Goal: Obtain resource: Download file/media

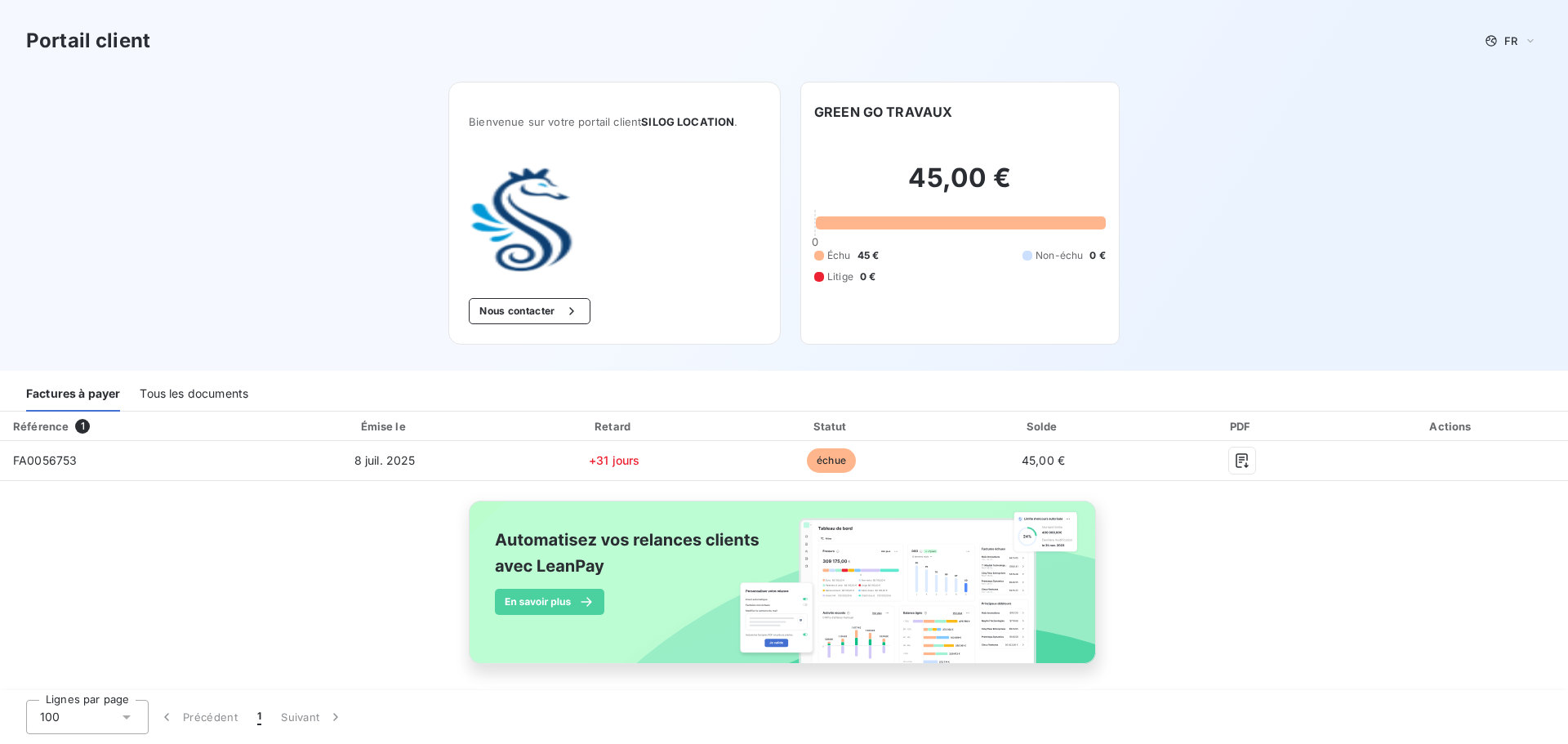
drag, startPoint x: 1366, startPoint y: 4, endPoint x: 645, endPoint y: 14, distance: 721.1
click at [645, 14] on div "Portail client FR" at bounding box center [784, 41] width 1568 height 82
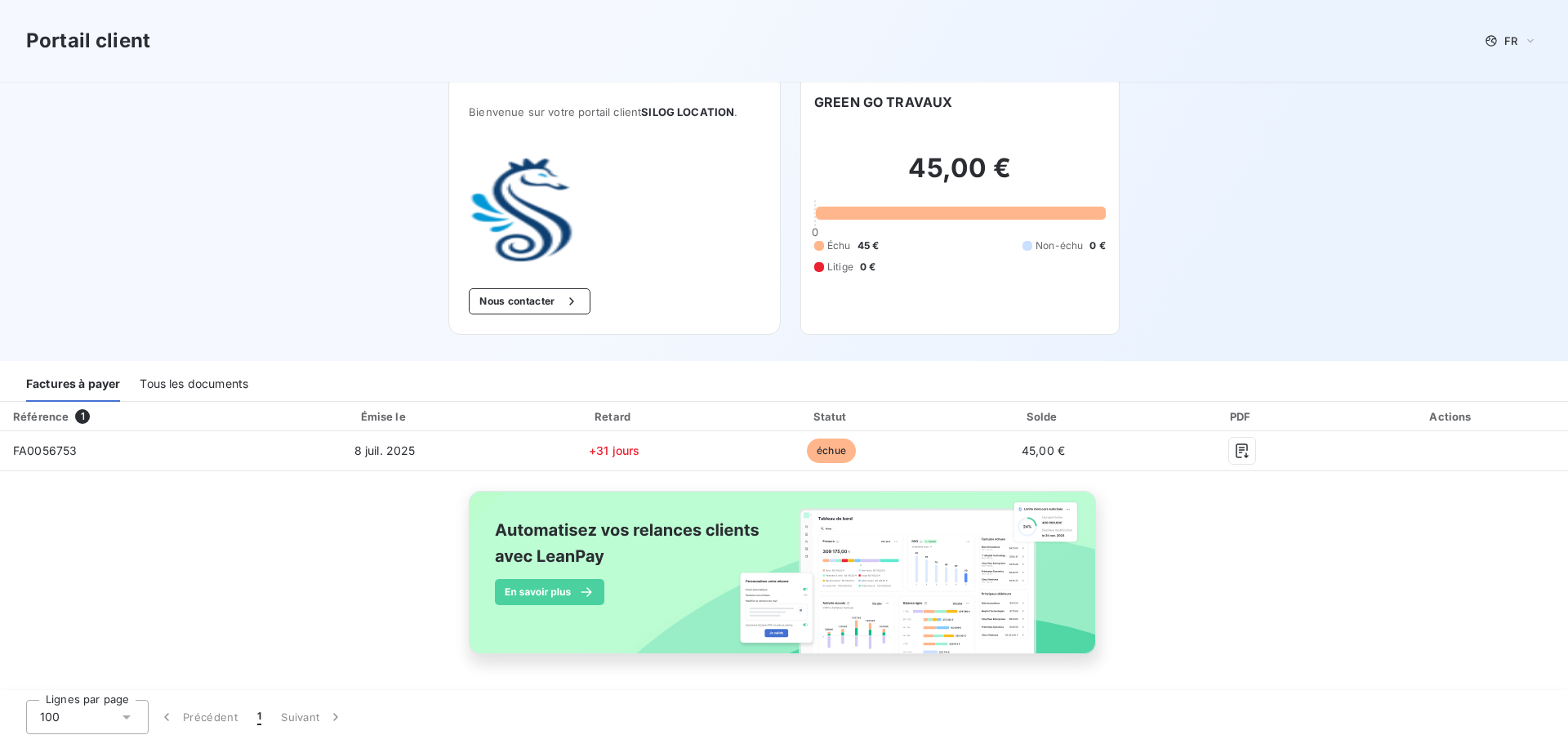
click at [176, 389] on div "Tous les documents" at bounding box center [193, 384] width 108 height 34
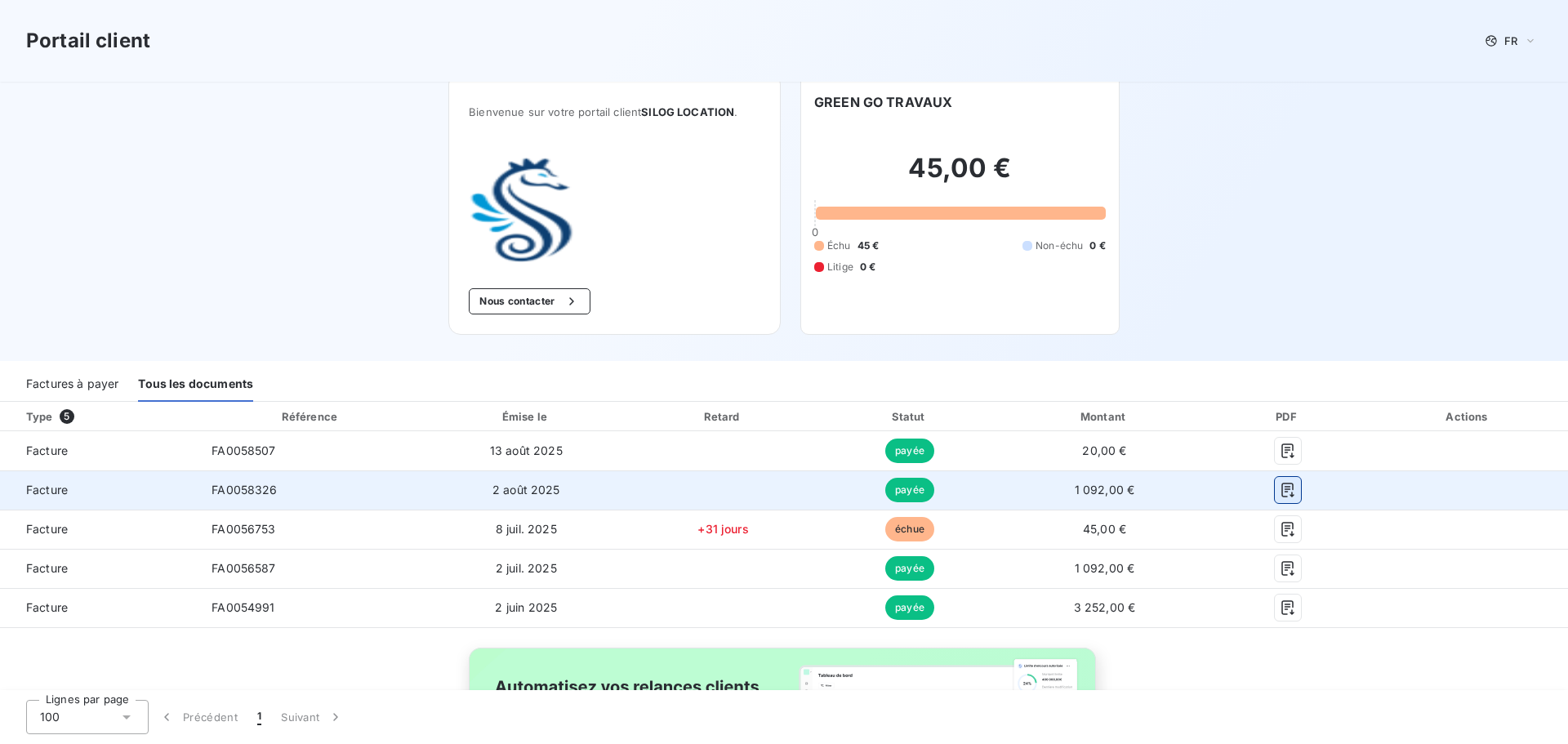
click at [1282, 490] on icon "button" at bounding box center [1288, 489] width 13 height 15
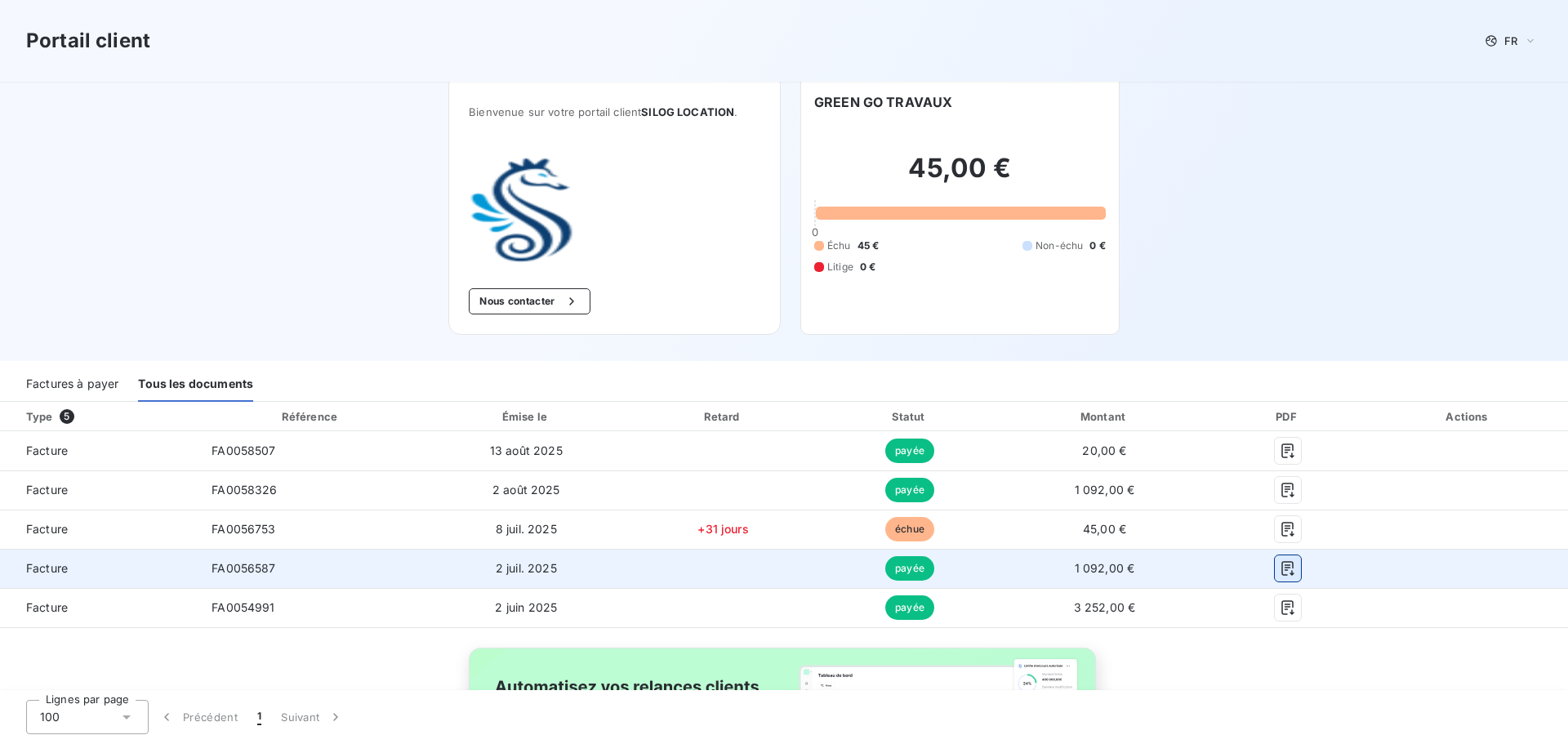
click at [1282, 564] on icon "button" at bounding box center [1288, 567] width 17 height 17
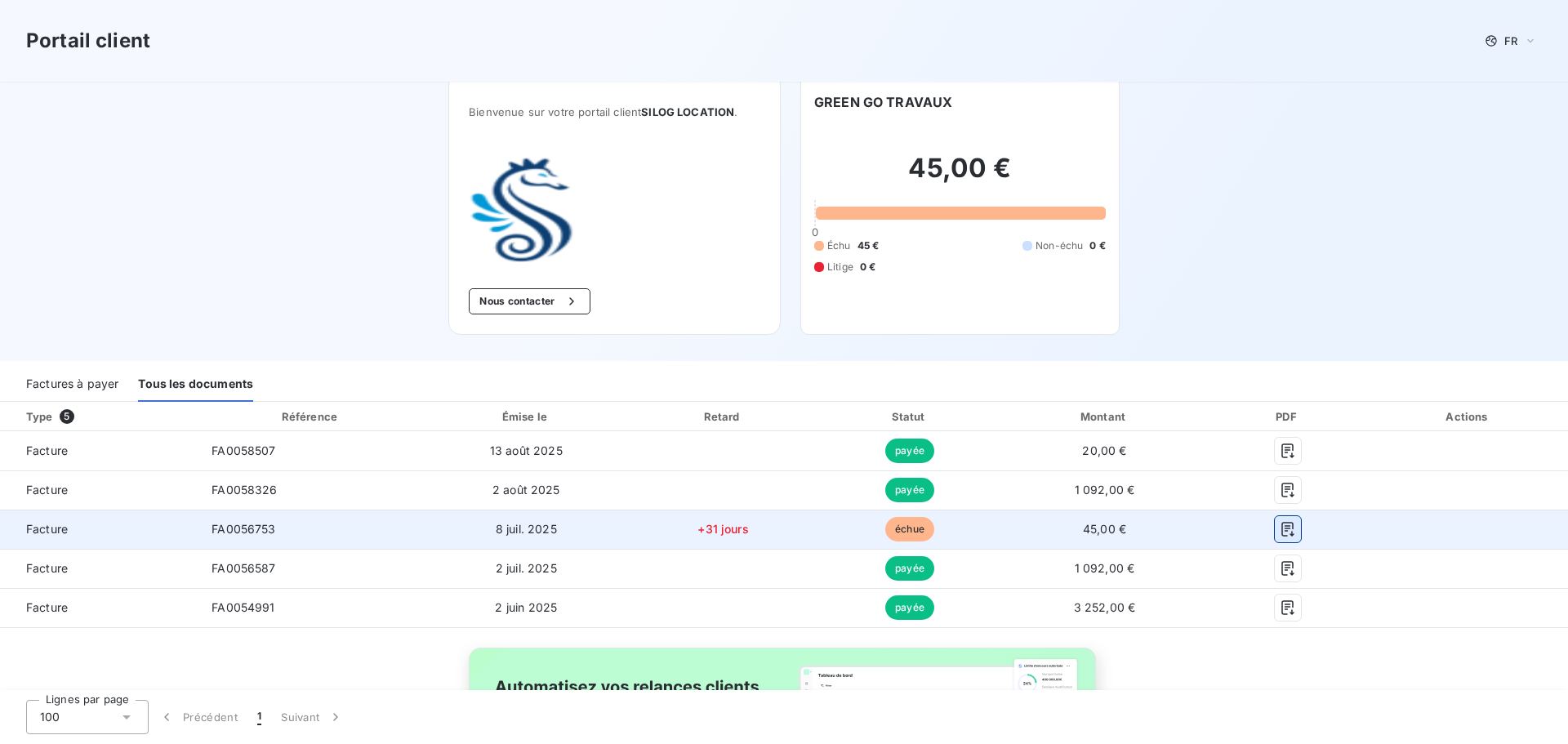
click at [1285, 532] on icon "button" at bounding box center [1288, 528] width 17 height 17
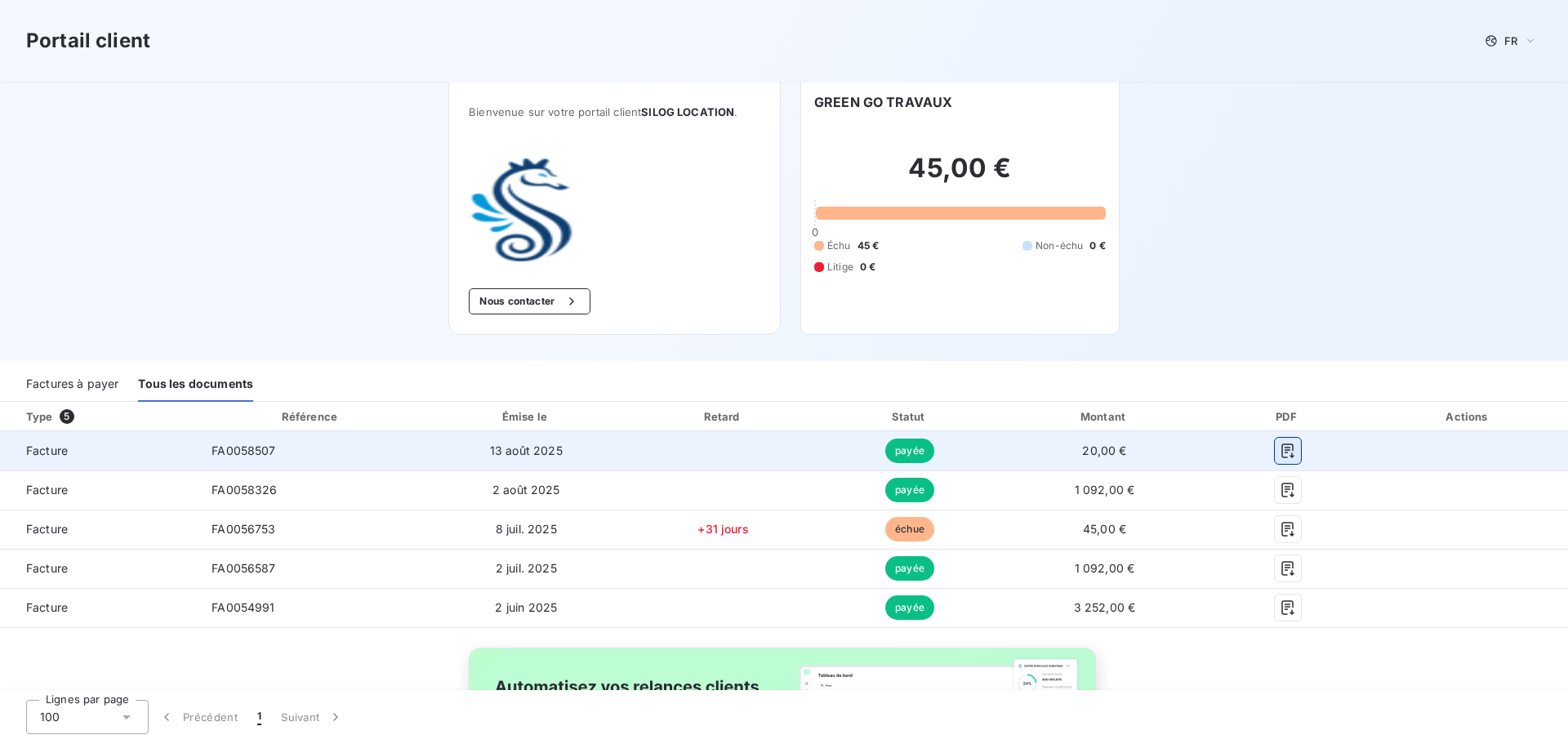
click at [1280, 445] on icon "button" at bounding box center [1288, 450] width 17 height 17
